Goal: Information Seeking & Learning: Understand process/instructions

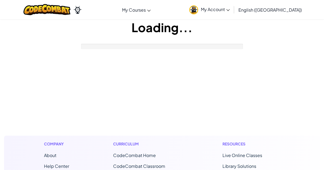
click at [145, 43] on div "Loading..." at bounding box center [162, 34] width 324 height 30
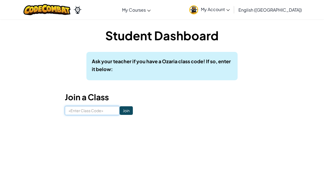
click at [101, 109] on input at bounding box center [92, 110] width 55 height 9
type input "eatfruitlock"
click input "Join" at bounding box center [126, 110] width 13 height 9
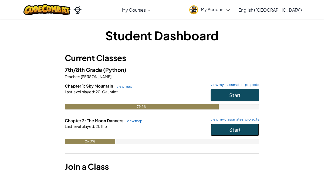
click at [232, 131] on span "Start" at bounding box center [234, 129] width 11 height 6
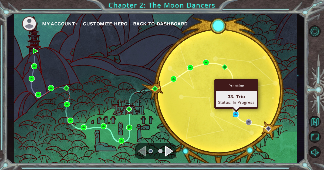
click at [236, 114] on img at bounding box center [236, 114] width 6 height 6
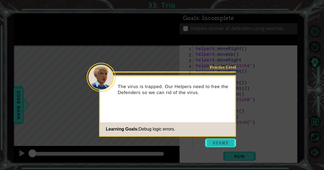
click at [220, 144] on button "Start" at bounding box center [220, 142] width 31 height 9
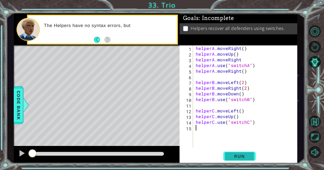
click at [230, 152] on button "Run" at bounding box center [239, 156] width 32 height 12
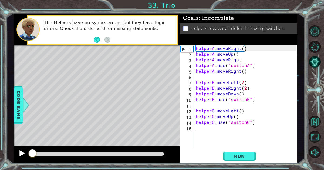
drag, startPoint x: 77, startPoint y: 153, endPoint x: 19, endPoint y: 151, distance: 58.3
click at [19, 151] on div at bounding box center [97, 154] width 166 height 17
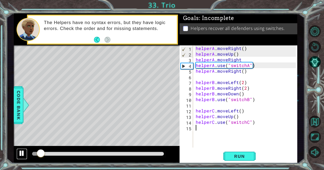
click at [23, 152] on div at bounding box center [21, 152] width 7 height 7
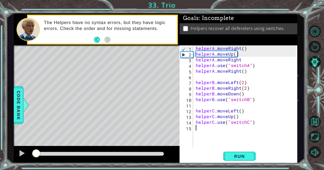
drag, startPoint x: 42, startPoint y: 152, endPoint x: 32, endPoint y: 152, distance: 10.0
click at [32, 152] on div at bounding box center [36, 154] width 10 height 10
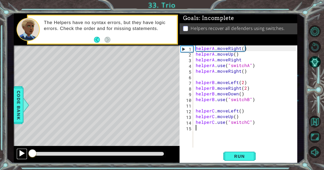
click at [20, 153] on div at bounding box center [21, 152] width 7 height 7
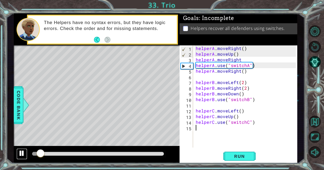
click at [20, 152] on div at bounding box center [21, 152] width 7 height 7
click at [22, 152] on div at bounding box center [21, 152] width 7 height 7
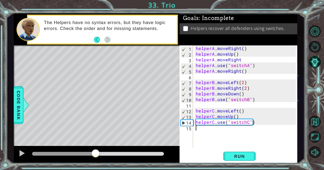
drag, startPoint x: 82, startPoint y: 152, endPoint x: 102, endPoint y: 153, distance: 20.0
click at [100, 153] on div at bounding box center [96, 154] width 10 height 10
click at [130, 151] on div at bounding box center [98, 154] width 136 height 8
click at [138, 153] on div at bounding box center [98, 154] width 132 height 4
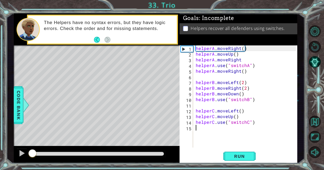
drag, startPoint x: 139, startPoint y: 151, endPoint x: 0, endPoint y: 141, distance: 139.3
click at [0, 141] on div "1 ההההההההההההההההההההההההההההההההההההההההההההההההההההההההההההההההההההההההההההה…" at bounding box center [162, 85] width 324 height 170
click at [6, 142] on div "1 ההההההההההההההההההההההההההההההההההההההההההההההההההההההההההההההההההההההההההההה…" at bounding box center [155, 87] width 298 height 149
click at [50, 151] on div at bounding box center [98, 154] width 136 height 8
click at [33, 153] on div at bounding box center [33, 154] width 10 height 10
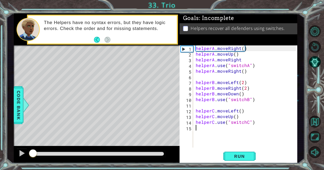
click at [75, 153] on div at bounding box center [98, 154] width 132 height 4
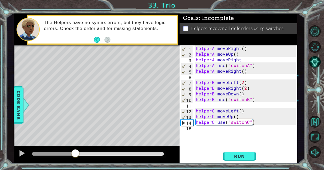
click at [75, 153] on div at bounding box center [75, 154] width 10 height 10
click at [52, 150] on div at bounding box center [97, 154] width 166 height 17
click at [52, 153] on div at bounding box center [53, 154] width 43 height 4
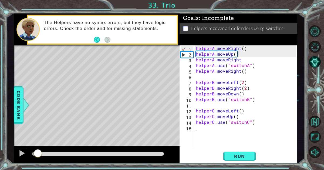
click at [38, 152] on div at bounding box center [35, 154] width 6 height 4
click at [22, 151] on div at bounding box center [21, 152] width 7 height 7
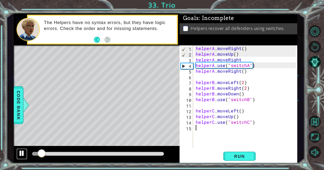
click at [22, 151] on div at bounding box center [21, 152] width 7 height 7
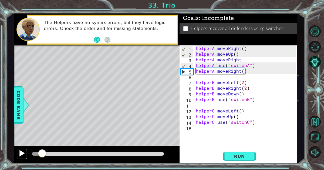
click at [22, 151] on div at bounding box center [21, 152] width 7 height 7
click at [254, 67] on div "helperA . moveRight ( ) helperA . moveUp ( ) helperA . moveRight helperA . use …" at bounding box center [247, 101] width 104 height 113
drag, startPoint x: 254, startPoint y: 66, endPoint x: 203, endPoint y: 66, distance: 51.0
click at [203, 66] on div "helperA . moveRight ( ) helperA . moveUp ( ) helperA . moveRight helperA . use …" at bounding box center [247, 101] width 104 height 113
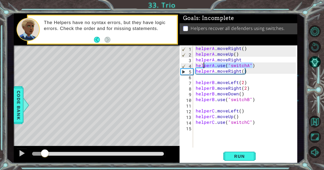
click at [203, 66] on div "helperA . moveRight ( ) helperA . moveUp ( ) helperA . moveRight helperA . use …" at bounding box center [245, 96] width 101 height 102
click at [203, 66] on div "helperA . moveRight ( ) helperA . moveUp ( ) helperA . moveRight helperA . use …" at bounding box center [247, 101] width 104 height 113
click at [203, 66] on div "helperA . moveRight ( ) helperA . moveUp ( ) helperA . moveRight helperA . use …" at bounding box center [245, 96] width 101 height 102
click at [255, 64] on div "helperA . moveRight ( ) helperA . moveUp ( ) helperA . moveRight helperA . use …" at bounding box center [247, 101] width 104 height 113
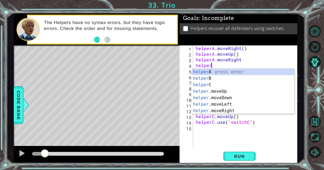
type textarea "h"
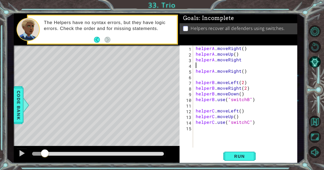
type textarea "helperA.moveRight"
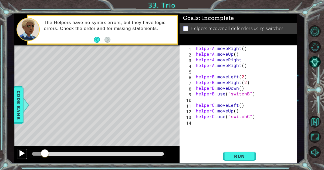
click at [22, 151] on div at bounding box center [21, 152] width 7 height 7
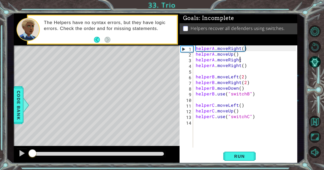
drag, startPoint x: 49, startPoint y: 152, endPoint x: 16, endPoint y: 146, distance: 33.6
click at [16, 146] on div at bounding box center [97, 154] width 166 height 17
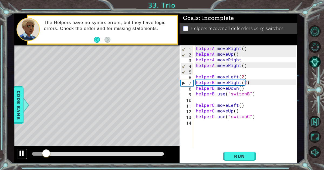
click at [22, 154] on div at bounding box center [21, 152] width 7 height 7
click at [201, 70] on div "helperA . moveRight ( ) helperA . moveUp ( ) helperA . moveRight helperA . move…" at bounding box center [247, 101] width 104 height 113
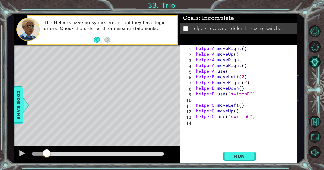
scroll to position [0, 2]
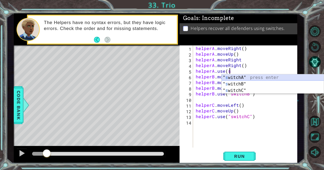
click at [231, 76] on div "" s witchA" press enter " s witchB" press enter " s witchC" press enter" at bounding box center [272, 90] width 102 height 32
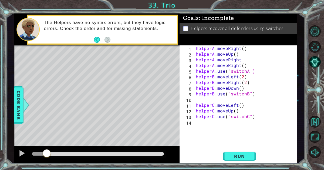
scroll to position [0, 3]
click at [242, 156] on span "Run" at bounding box center [239, 155] width 21 height 5
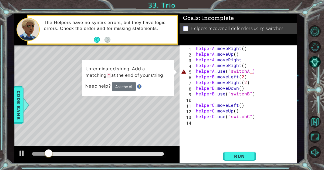
click at [249, 70] on div "helperA . moveRight ( ) helperA . moveUp ( ) helperA . moveRight helperA . move…" at bounding box center [247, 101] width 104 height 113
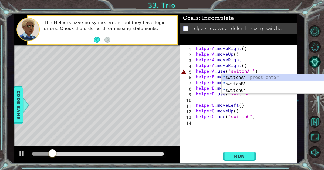
scroll to position [0, 4]
click at [249, 75] on div "" switchA" press enter " switchB" press enter " switchC" press enter" at bounding box center [272, 90] width 102 height 32
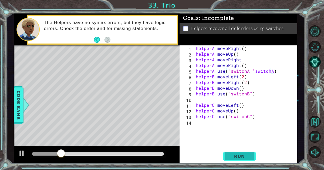
click at [241, 158] on span "Run" at bounding box center [239, 155] width 21 height 5
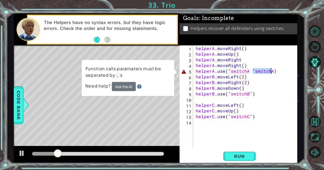
drag, startPoint x: 253, startPoint y: 70, endPoint x: 270, endPoint y: 71, distance: 16.5
click at [270, 71] on div "helperA . moveRight ( ) helperA . moveUp ( ) helperA . moveRight helperA . move…" at bounding box center [247, 101] width 104 height 113
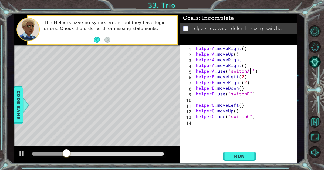
scroll to position [0, 3]
click at [248, 160] on button "Run" at bounding box center [239, 156] width 32 height 12
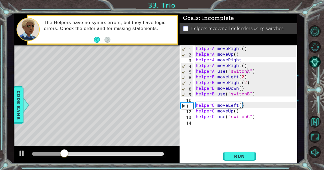
click at [244, 82] on div "helperA . moveRight ( ) helperA . moveUp ( ) helperA . moveRight helperA . move…" at bounding box center [247, 101] width 104 height 113
click at [236, 82] on div "helperA . moveRight ( ) helperA . moveUp ( ) helperA . moveRight helperA . move…" at bounding box center [247, 101] width 104 height 113
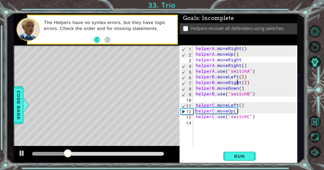
click at [236, 82] on div "helperA . moveRight ( ) helperA . moveUp ( ) helperA . moveRight helperA . move…" at bounding box center [247, 101] width 104 height 113
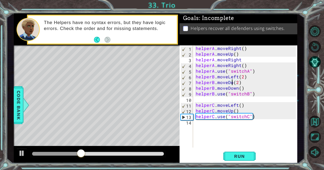
scroll to position [0, 3]
click at [242, 82] on div "helperA . moveRight ( ) helperA . moveUp ( ) helperA . moveRight helperA . move…" at bounding box center [247, 101] width 104 height 113
click at [234, 87] on div "helperA . moveRight ( ) helperA . moveUp ( ) helperA . moveRight helperA . move…" at bounding box center [247, 101] width 104 height 113
click at [234, 87] on div "helperA . moveRight ( ) helperA . moveUp ( ) helperA . moveRight helperA . move…" at bounding box center [245, 96] width 101 height 102
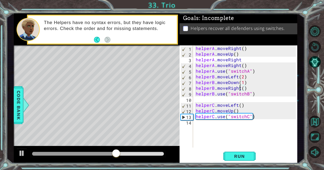
click at [242, 88] on div "helperA . moveRight ( ) helperA . moveUp ( ) helperA . moveRight helperA . move…" at bounding box center [247, 101] width 104 height 113
click at [239, 154] on span "Run" at bounding box center [239, 155] width 21 height 5
click at [256, 111] on div "helperA . moveRight ( ) helperA . moveUp ( ) helperA . moveRight helperA . move…" at bounding box center [247, 101] width 104 height 113
type textarea "helperC.moveUp()"
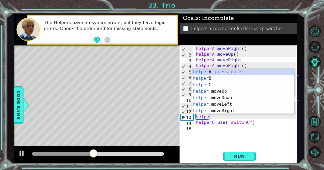
scroll to position [0, 1]
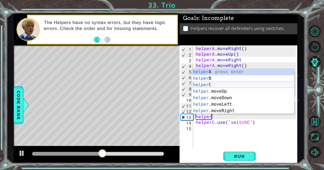
click at [238, 85] on div "helper A press enter helper B press enter helper C press enter helper .moveUp p…" at bounding box center [243, 98] width 102 height 58
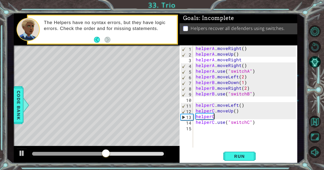
click at [217, 117] on div "helperA . moveRight ( ) helperA . moveUp ( ) helperA . moveRight helperA . move…" at bounding box center [247, 101] width 104 height 113
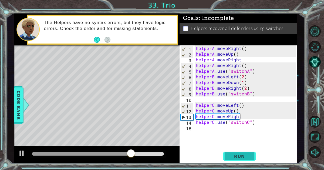
click at [241, 153] on span "Run" at bounding box center [239, 155] width 21 height 5
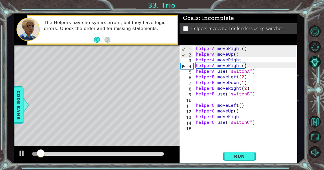
click at [72, 152] on div at bounding box center [98, 154] width 132 height 4
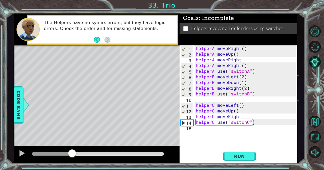
click at [59, 151] on div at bounding box center [98, 154] width 136 height 8
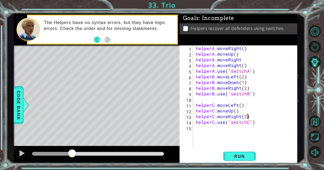
scroll to position [0, 3]
type textarea "helperC.moveRight(2)"
click at [236, 156] on span "Run" at bounding box center [239, 155] width 21 height 5
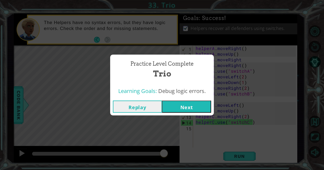
click at [176, 107] on button "Next" at bounding box center [186, 106] width 49 height 12
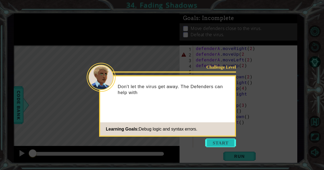
click at [222, 143] on button "Start" at bounding box center [220, 142] width 31 height 9
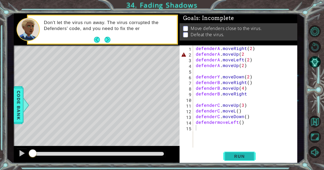
click at [232, 151] on button "Run" at bounding box center [239, 156] width 32 height 12
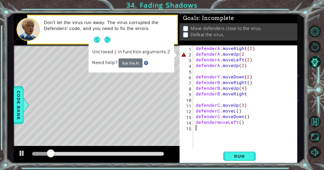
click at [251, 55] on div "defenderA . moveRight ( 2 ) defenderA . moveUp ( 2 defenderA . moveLeft ( 2 ) d…" at bounding box center [247, 101] width 104 height 113
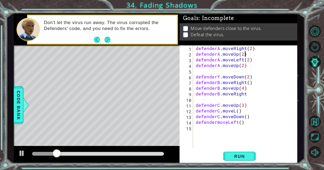
scroll to position [0, 3]
type textarea "defenderA.moveUp(2)"
click at [232, 152] on button "Run" at bounding box center [239, 156] width 32 height 12
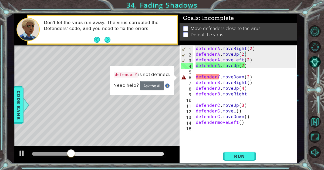
click at [212, 141] on div "defenderA . moveRight ( 2 ) defenderA . moveUp ( 2 ) defenderA . moveLeft ( 2 )…" at bounding box center [247, 101] width 104 height 113
click at [230, 78] on div "defenderA . moveRight ( 2 ) defenderA . moveUp ( 2 ) defenderA . moveLeft ( 2 )…" at bounding box center [247, 101] width 104 height 113
click at [208, 77] on div "defenderA . moveRight ( 2 ) defenderA . moveUp ( 2 ) defenderA . moveLeft ( 2 )…" at bounding box center [247, 101] width 104 height 113
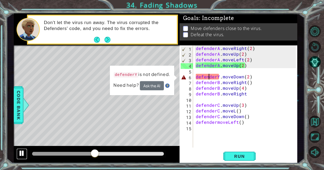
click at [23, 158] on button at bounding box center [21, 153] width 11 height 11
click at [219, 77] on div "defenderA . moveRight ( 2 ) defenderA . moveUp ( 2 ) defenderA . moveLeft ( 2 )…" at bounding box center [247, 101] width 104 height 113
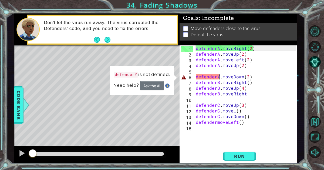
drag, startPoint x: 95, startPoint y: 153, endPoint x: 4, endPoint y: 162, distance: 91.6
click at [4, 162] on div "1 ההההההההההההההההההההההההההההההההההההההההההההההההההההההההההההההההההההההההההההה…" at bounding box center [162, 85] width 324 height 170
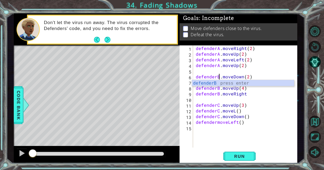
scroll to position [0, 1]
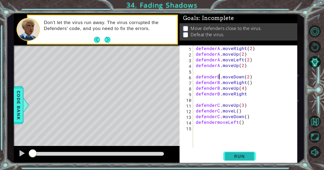
type textarea "defenderB.moveDown(2)"
click at [238, 153] on span "Run" at bounding box center [239, 155] width 21 height 5
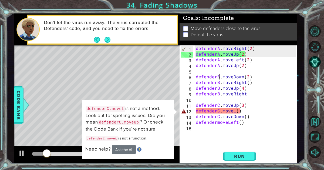
click at [241, 129] on div "defenderA . moveRight ( 2 ) defenderA . moveUp ( 2 ) defenderA . moveLeft ( 2 )…" at bounding box center [247, 101] width 104 height 113
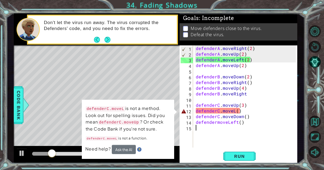
click at [233, 111] on div "defenderA . moveRight ( 2 ) defenderA . moveUp ( 2 ) defenderA . moveLeft ( 2 )…" at bounding box center [247, 101] width 104 height 113
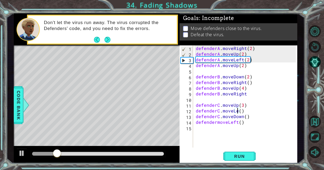
scroll to position [0, 3]
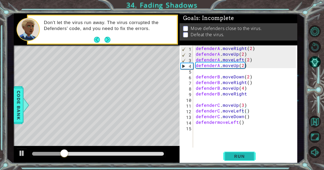
click at [238, 160] on button "Run" at bounding box center [239, 156] width 32 height 12
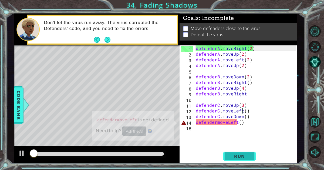
click at [233, 154] on span "Run" at bounding box center [239, 155] width 21 height 5
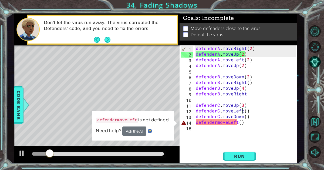
click at [216, 120] on div "defenderA . moveRight ( 2 ) defenderA . moveUp ( 2 ) defenderA . moveLeft ( 2 )…" at bounding box center [247, 101] width 104 height 113
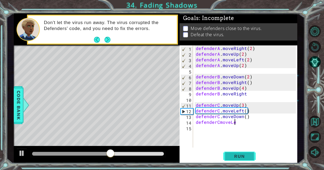
scroll to position [0, 2]
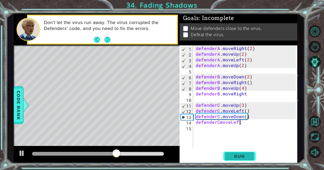
click at [249, 157] on span "Run" at bounding box center [239, 155] width 21 height 5
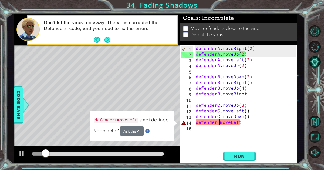
click at [219, 123] on div "defenderA . moveRight ( 2 ) defenderA . moveUp ( 2 ) defenderA . moveLeft ( 2 )…" at bounding box center [247, 101] width 104 height 113
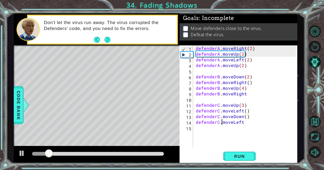
scroll to position [0, 2]
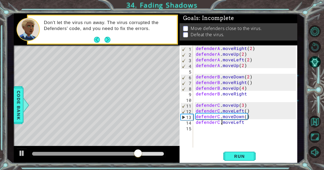
click at [187, 122] on div "14" at bounding box center [186, 123] width 12 height 6
type textarea "defenderC.moveLeft"
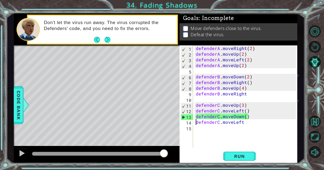
drag, startPoint x: 149, startPoint y: 152, endPoint x: 184, endPoint y: 159, distance: 35.0
click at [184, 159] on div "1 ההההההההההההההההההההההההההההההההההההההההההההההההההההההההההההההההההההההההההההה…" at bounding box center [155, 87] width 283 height 149
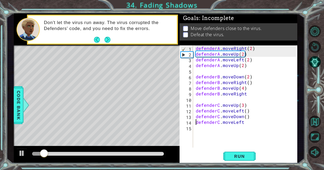
click at [212, 140] on div "defenderA . moveRight ( 2 ) defenderA . moveUp ( 2 ) defenderA . moveLeft ( 2 )…" at bounding box center [247, 101] width 104 height 113
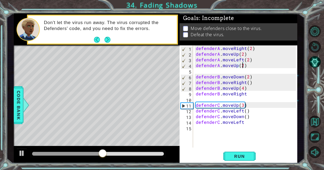
click at [243, 64] on div "defenderA . moveRight ( 2 ) defenderA . moveUp ( 2 ) defenderA . moveLeft ( 2 )…" at bounding box center [247, 101] width 104 height 113
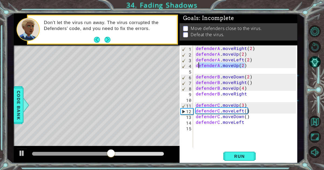
drag, startPoint x: 245, startPoint y: 64, endPoint x: 197, endPoint y: 67, distance: 47.8
click at [197, 67] on div "defenderA . moveRight ( 2 ) defenderA . moveUp ( 2 ) defenderA . moveLeft ( 2 )…" at bounding box center [247, 101] width 104 height 113
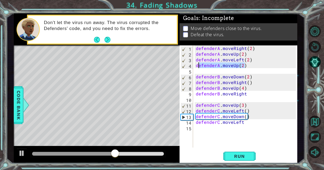
type textarea "d"
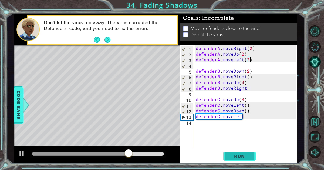
type textarea "defenderA.moveLeft(2)"
click at [235, 153] on span "Run" at bounding box center [239, 155] width 21 height 5
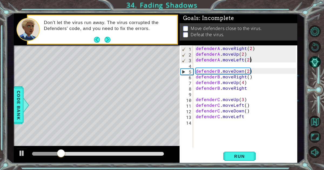
click at [198, 64] on div "defenderA . moveRight ( 2 ) defenderA . moveUp ( 2 ) defenderA . moveLeft ( 2 )…" at bounding box center [247, 101] width 104 height 113
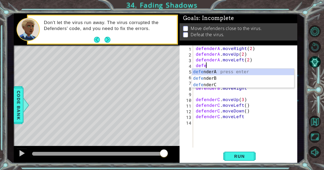
type textarea "defed"
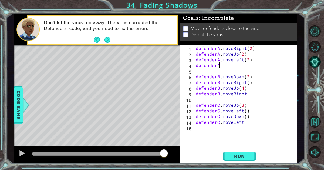
click at [223, 64] on div "defenderA . moveRight ( 2 ) defenderA . moveUp ( 2 ) defenderA . moveLeft ( 2 )…" at bounding box center [247, 101] width 104 height 113
click at [240, 153] on span "Run" at bounding box center [239, 155] width 21 height 5
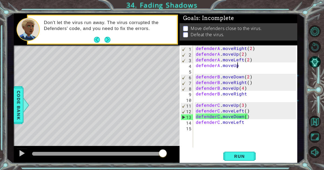
click at [188, 121] on div "14" at bounding box center [186, 123] width 12 height 6
type textarea "defenderC.moveLeft"
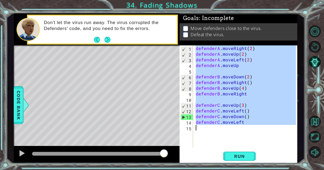
click at [188, 121] on div "14" at bounding box center [186, 123] width 12 height 6
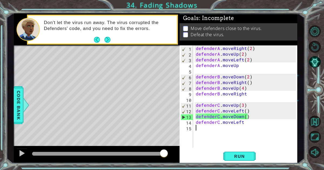
click at [188, 121] on div "14" at bounding box center [186, 123] width 12 height 6
type textarea "defenderC.moveLeft"
click at [241, 152] on button "Run" at bounding box center [239, 156] width 32 height 12
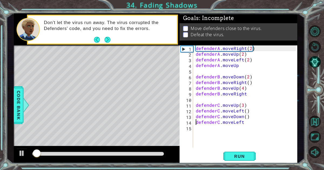
click at [141, 152] on div at bounding box center [98, 154] width 132 height 4
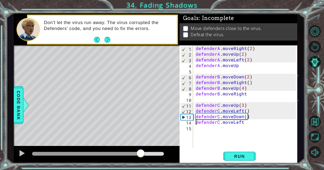
click at [205, 146] on div "defenderA . moveRight ( 2 ) defenderA . moveUp ( 2 ) defenderA . moveLeft ( 2 )…" at bounding box center [247, 101] width 104 height 113
click at [244, 120] on div "defenderA . moveRight ( 2 ) defenderA . moveUp ( 2 ) defenderA . moveLeft ( 2 )…" at bounding box center [247, 101] width 104 height 113
type textarea "defenderC.moveLeft"
click at [244, 120] on div "defenderA . moveRight ( 2 ) defenderA . moveUp ( 2 ) defenderA . moveLeft ( 2 )…" at bounding box center [247, 101] width 104 height 113
click at [233, 122] on div "defenderA . moveRight ( 2 ) defenderA . moveUp ( 2 ) defenderA . moveLeft ( 2 )…" at bounding box center [247, 101] width 104 height 113
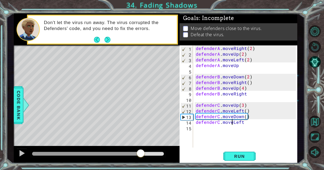
click at [233, 122] on div "defenderA . moveRight ( 2 ) defenderA . moveUp ( 2 ) defenderA . moveLeft ( 2 )…" at bounding box center [247, 101] width 104 height 113
click at [246, 123] on div "defenderA . moveRight ( 2 ) defenderA . moveUp ( 2 ) defenderA . moveLeft ( 2 )…" at bounding box center [245, 96] width 101 height 102
click at [247, 154] on span "Run" at bounding box center [239, 155] width 21 height 5
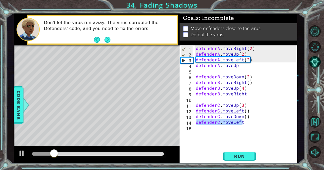
drag, startPoint x: 242, startPoint y: 122, endPoint x: 195, endPoint y: 123, distance: 46.7
click at [195, 123] on div "defenderA . moveRight ( 2 ) defenderA . moveUp ( 2 ) defenderA . moveLeft ( 2 )…" at bounding box center [247, 101] width 104 height 113
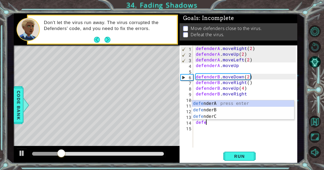
scroll to position [0, 0]
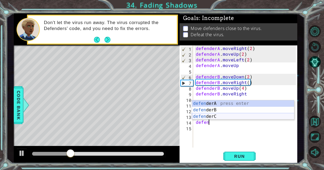
click at [214, 116] on div "defen derA press enter defen derB press enter defen derC press enter" at bounding box center [243, 116] width 102 height 32
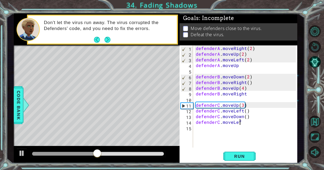
scroll to position [0, 2]
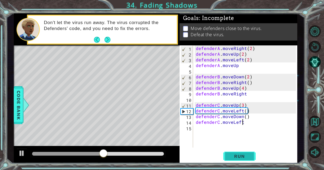
click at [253, 159] on button "Run" at bounding box center [239, 156] width 32 height 12
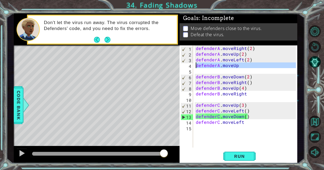
click at [186, 65] on div "4" at bounding box center [186, 66] width 12 height 6
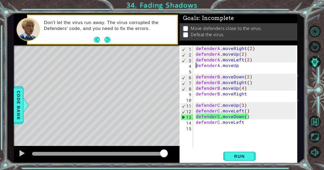
click at [248, 64] on div "defenderA . moveRight ( 2 ) defenderA . moveUp ( 2 ) defenderA . moveLeft ( 2 )…" at bounding box center [247, 101] width 104 height 113
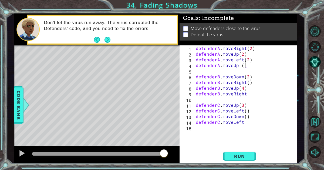
scroll to position [0, 3]
click at [240, 158] on span "Run" at bounding box center [239, 155] width 21 height 5
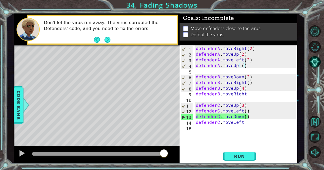
click at [253, 93] on div "defenderA . moveRight ( 2 ) defenderA . moveUp ( 2 ) defenderA . moveLeft ( 2 )…" at bounding box center [247, 101] width 104 height 113
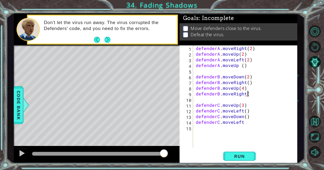
scroll to position [0, 3]
click at [253, 122] on div "defenderA . moveRight ( 2 ) defenderA . moveUp ( 2 ) defenderA . moveLeft ( 2 )…" at bounding box center [247, 101] width 104 height 113
type textarea "defenderC.moveLeft()"
click at [248, 156] on span "Run" at bounding box center [239, 155] width 21 height 5
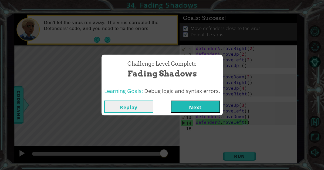
click at [213, 107] on button "Next" at bounding box center [195, 106] width 49 height 12
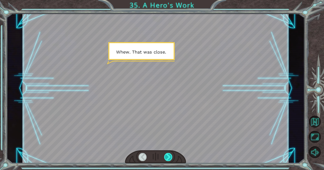
click at [168, 156] on div at bounding box center [168, 157] width 8 height 8
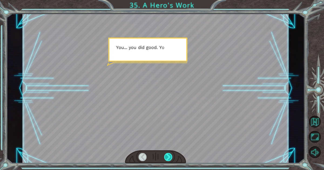
click at [168, 156] on div at bounding box center [168, 157] width 8 height 8
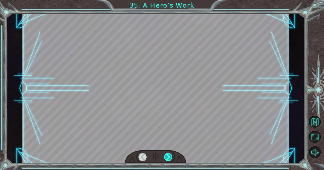
click at [168, 156] on div at bounding box center [168, 157] width 8 height 8
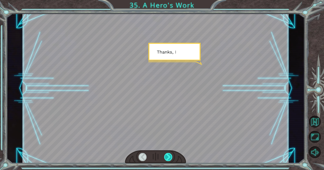
click at [168, 156] on div at bounding box center [168, 157] width 8 height 8
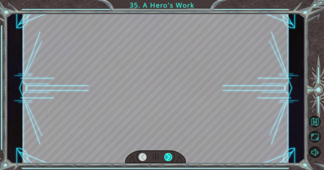
click at [168, 156] on div at bounding box center [168, 157] width 8 height 8
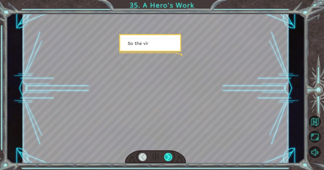
click at [168, 156] on div at bounding box center [168, 157] width 8 height 8
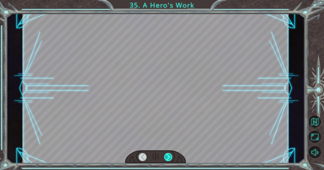
click at [168, 156] on div at bounding box center [168, 157] width 8 height 8
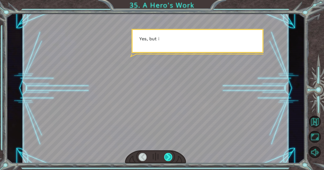
click at [168, 156] on div at bounding box center [168, 157] width 8 height 8
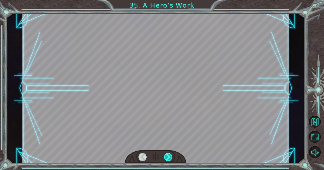
click at [168, 156] on div at bounding box center [168, 157] width 8 height 8
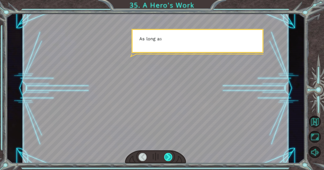
click at [168, 156] on div at bounding box center [168, 157] width 8 height 8
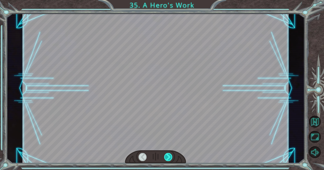
click at [168, 156] on div at bounding box center [168, 157] width 8 height 8
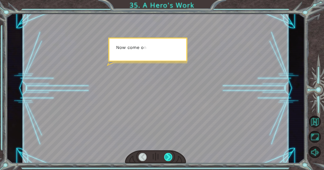
click at [168, 156] on div at bounding box center [168, 157] width 8 height 8
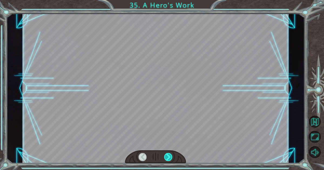
click at [168, 156] on div at bounding box center [168, 157] width 8 height 8
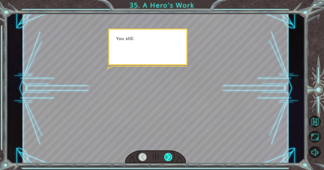
click at [168, 156] on div at bounding box center [168, 157] width 8 height 8
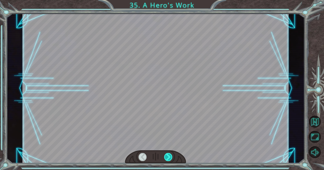
click at [168, 156] on div at bounding box center [168, 157] width 8 height 8
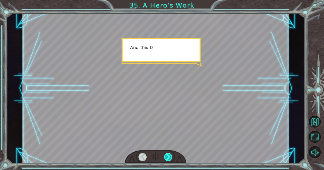
click at [168, 156] on div at bounding box center [168, 157] width 8 height 8
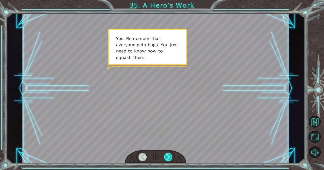
click at [168, 156] on div at bounding box center [168, 157] width 8 height 8
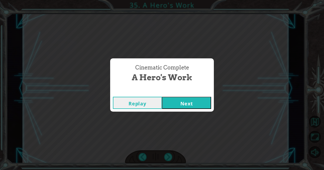
click at [180, 103] on button "Next" at bounding box center [186, 103] width 49 height 12
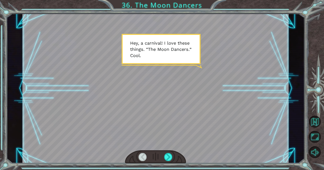
click at [180, 103] on div at bounding box center [155, 87] width 266 height 149
click at [168, 158] on div at bounding box center [168, 157] width 8 height 8
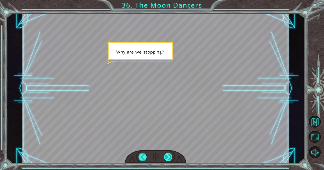
click at [168, 158] on div at bounding box center [168, 157] width 8 height 8
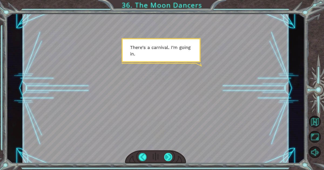
click at [168, 158] on div at bounding box center [168, 157] width 8 height 8
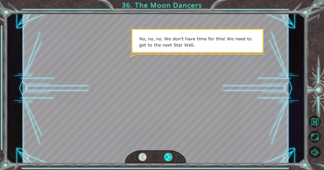
click at [168, 158] on div at bounding box center [168, 157] width 8 height 8
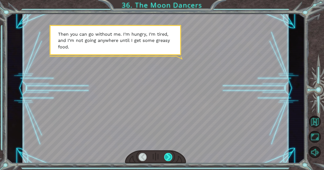
click at [168, 158] on div at bounding box center [168, 157] width 8 height 8
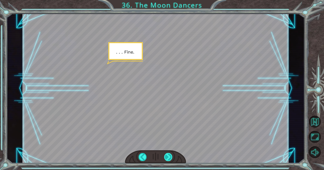
click at [168, 158] on div at bounding box center [168, 157] width 8 height 8
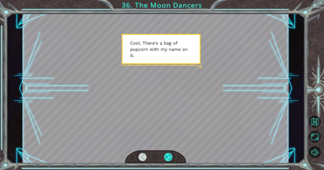
click at [168, 158] on div at bounding box center [168, 157] width 8 height 8
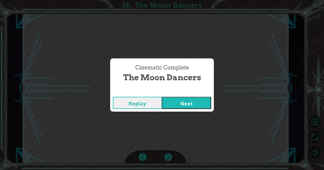
click at [188, 98] on button "Next" at bounding box center [186, 103] width 49 height 12
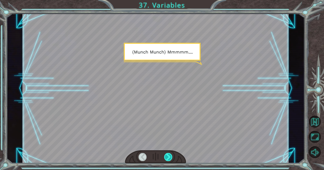
click at [171, 156] on div at bounding box center [168, 157] width 8 height 8
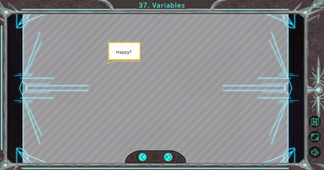
click at [171, 156] on div at bounding box center [168, 157] width 8 height 8
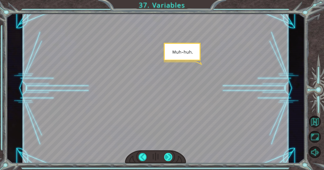
click at [168, 156] on div at bounding box center [168, 157] width 8 height 8
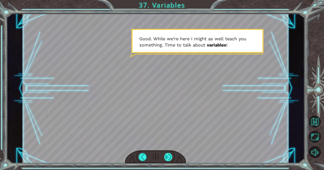
click at [169, 155] on div at bounding box center [168, 157] width 8 height 8
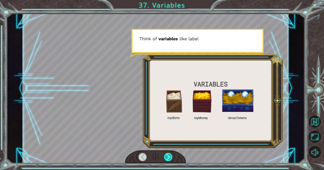
click at [169, 155] on div at bounding box center [168, 157] width 8 height 8
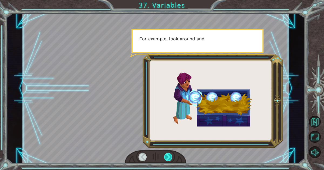
click at [169, 155] on div at bounding box center [168, 157] width 8 height 8
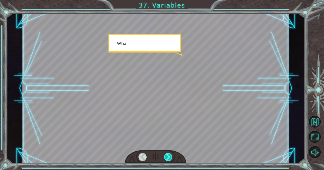
click at [169, 155] on div at bounding box center [168, 157] width 8 height 8
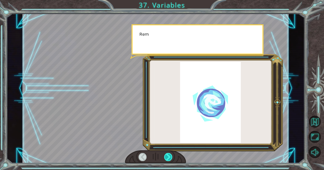
click at [169, 155] on div at bounding box center [168, 157] width 8 height 8
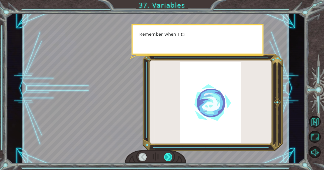
click at [169, 155] on div at bounding box center [168, 157] width 8 height 8
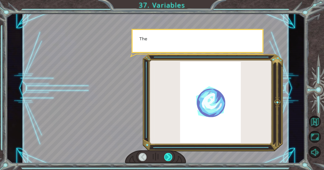
click at [169, 155] on div at bounding box center [168, 157] width 8 height 8
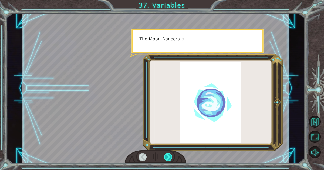
click at [169, 155] on div at bounding box center [168, 157] width 8 height 8
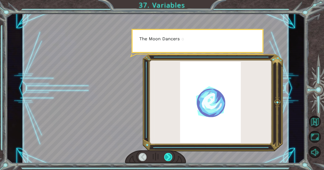
click at [169, 155] on div at bounding box center [168, 157] width 8 height 8
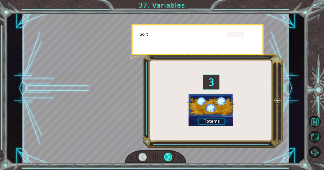
click at [169, 155] on div at bounding box center [168, 157] width 8 height 8
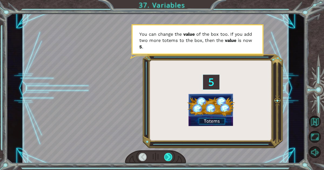
click at [166, 154] on div at bounding box center [168, 157] width 8 height 8
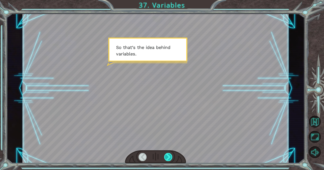
click at [166, 154] on div at bounding box center [168, 157] width 8 height 8
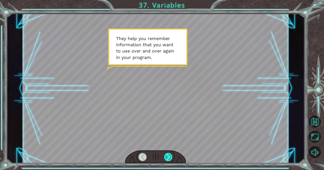
click at [166, 154] on div at bounding box center [168, 157] width 8 height 8
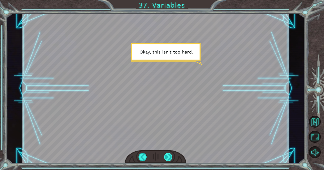
click at [166, 154] on div at bounding box center [168, 157] width 8 height 8
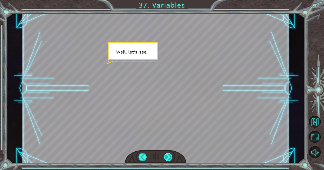
click at [166, 154] on div at bounding box center [168, 157] width 8 height 8
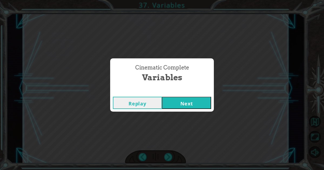
click at [190, 96] on div "Replay Next" at bounding box center [162, 103] width 104 height 18
click at [193, 100] on button "Next" at bounding box center [186, 103] width 49 height 12
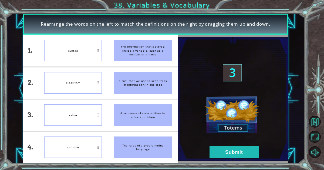
click at [193, 100] on img at bounding box center [233, 98] width 111 height 123
drag, startPoint x: 152, startPoint y: 43, endPoint x: 90, endPoint y: 50, distance: 62.2
click at [90, 50] on div "1. 2. 3. 4. syntax algorithm value variable the information that’s stored insid…" at bounding box center [100, 99] width 155 height 128
click at [90, 50] on div "syntax" at bounding box center [73, 51] width 58 height 22
click at [92, 81] on div "syntax" at bounding box center [73, 83] width 58 height 22
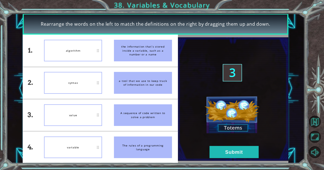
drag, startPoint x: 92, startPoint y: 81, endPoint x: 90, endPoint y: 87, distance: 6.5
click at [90, 87] on div "syntax" at bounding box center [73, 83] width 58 height 22
click at [230, 151] on button "Submit" at bounding box center [233, 152] width 49 height 12
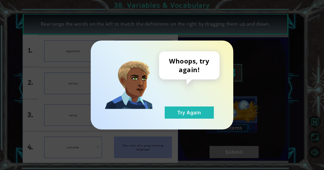
click at [197, 105] on div "Whoops, try again! Try Again" at bounding box center [189, 84] width 60 height 67
click at [200, 108] on button "Try Again" at bounding box center [189, 112] width 49 height 12
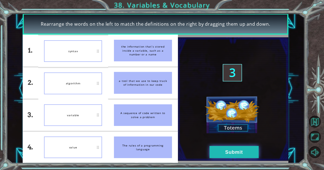
click at [233, 147] on button "Submit" at bounding box center [233, 152] width 49 height 12
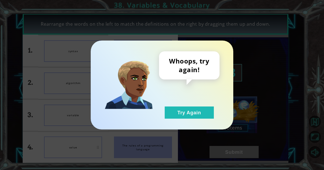
click at [196, 104] on div "Whoops, try again! Try Again" at bounding box center [189, 84] width 60 height 67
click at [199, 107] on button "Try Again" at bounding box center [189, 112] width 49 height 12
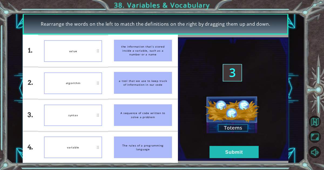
click at [90, 73] on div "algorithm" at bounding box center [73, 83] width 58 height 22
click at [240, 147] on button "Submit" at bounding box center [233, 152] width 49 height 12
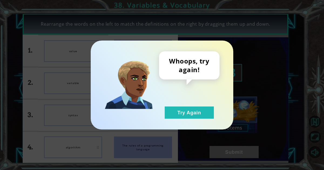
click at [182, 106] on div "Whoops, try again! Try Again" at bounding box center [189, 84] width 60 height 67
click at [187, 111] on button "Try Again" at bounding box center [189, 112] width 49 height 12
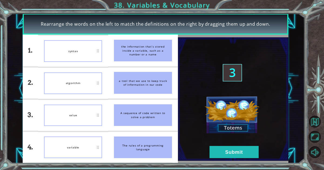
drag, startPoint x: 145, startPoint y: 154, endPoint x: 133, endPoint y: 137, distance: 20.8
click at [133, 137] on div "The rules of a programming language" at bounding box center [143, 147] width 58 height 22
click at [90, 158] on li "value" at bounding box center [73, 147] width 70 height 32
click at [231, 152] on button "Submit" at bounding box center [233, 152] width 49 height 12
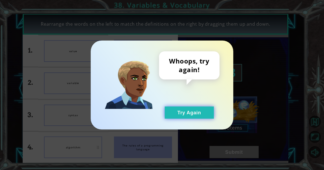
click at [188, 113] on button "Try Again" at bounding box center [189, 112] width 49 height 12
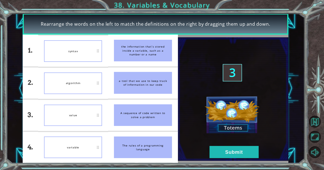
click at [98, 56] on div "syntax" at bounding box center [73, 51] width 58 height 22
click at [223, 155] on button "Submit" at bounding box center [233, 152] width 49 height 12
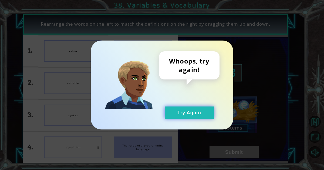
click at [181, 114] on button "Try Again" at bounding box center [189, 112] width 49 height 12
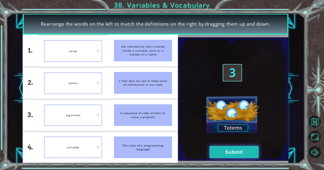
click at [224, 156] on button "Submit" at bounding box center [233, 152] width 49 height 12
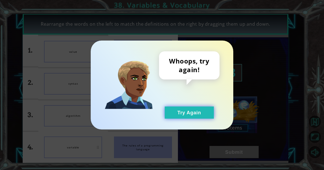
click at [181, 114] on button "Try Again" at bounding box center [189, 112] width 49 height 12
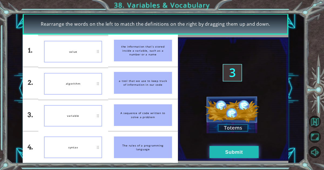
click at [234, 157] on button "Submit" at bounding box center [233, 152] width 49 height 12
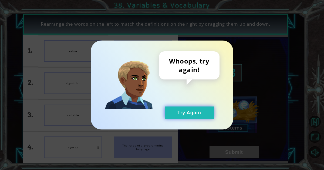
click at [193, 116] on button "Try Again" at bounding box center [189, 112] width 49 height 12
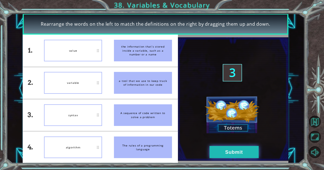
click at [225, 156] on button "Submit" at bounding box center [233, 152] width 49 height 12
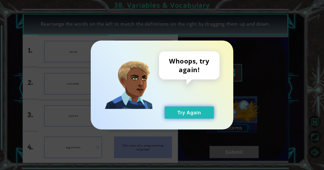
click at [194, 107] on button "Try Again" at bounding box center [189, 112] width 49 height 12
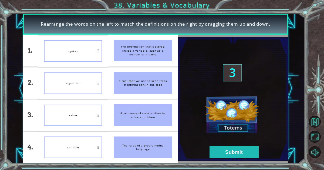
click at [194, 109] on button "Try Again" at bounding box center [189, 112] width 49 height 12
click at [234, 148] on button "Submit" at bounding box center [233, 152] width 49 height 12
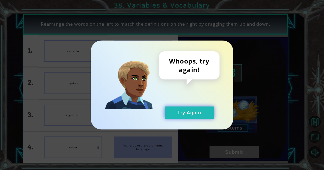
click at [199, 107] on button "Try Again" at bounding box center [189, 112] width 49 height 12
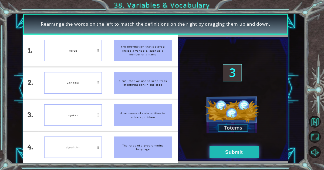
click at [228, 147] on button "Submit" at bounding box center [233, 152] width 49 height 12
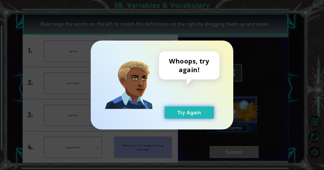
click at [198, 111] on button "Try Again" at bounding box center [189, 112] width 49 height 12
